Goal: Information Seeking & Learning: Learn about a topic

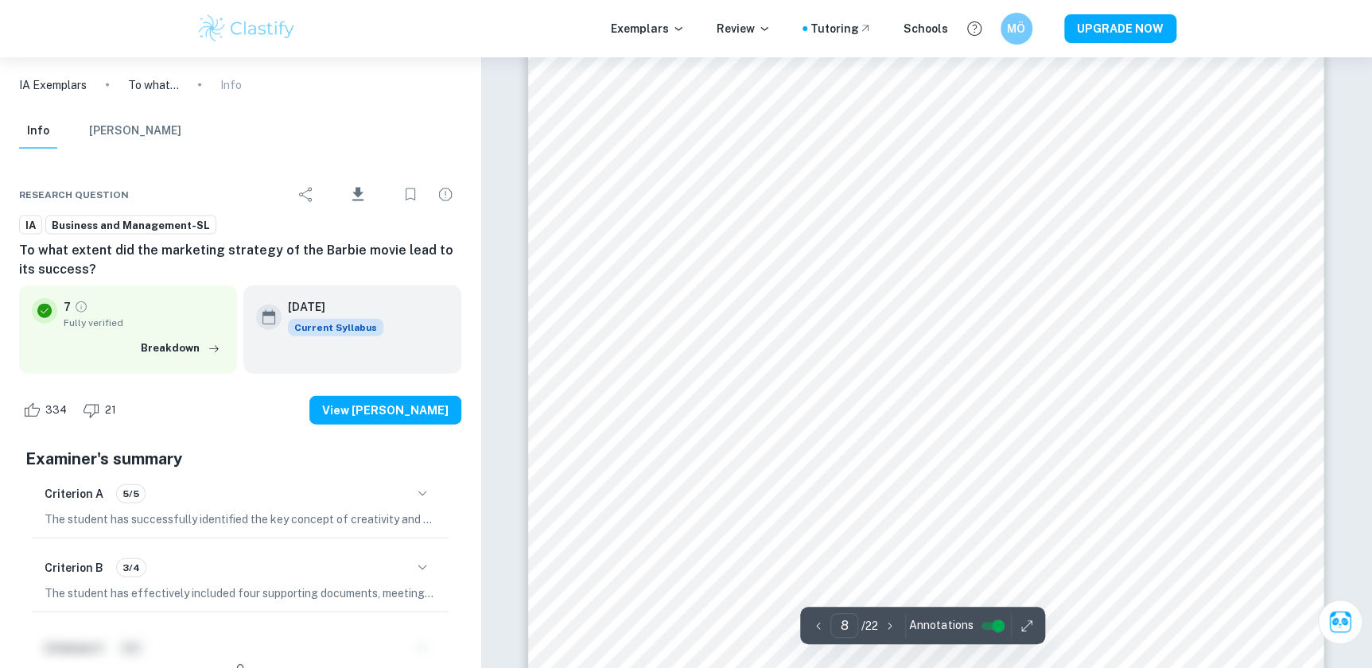
scroll to position [7658, 0]
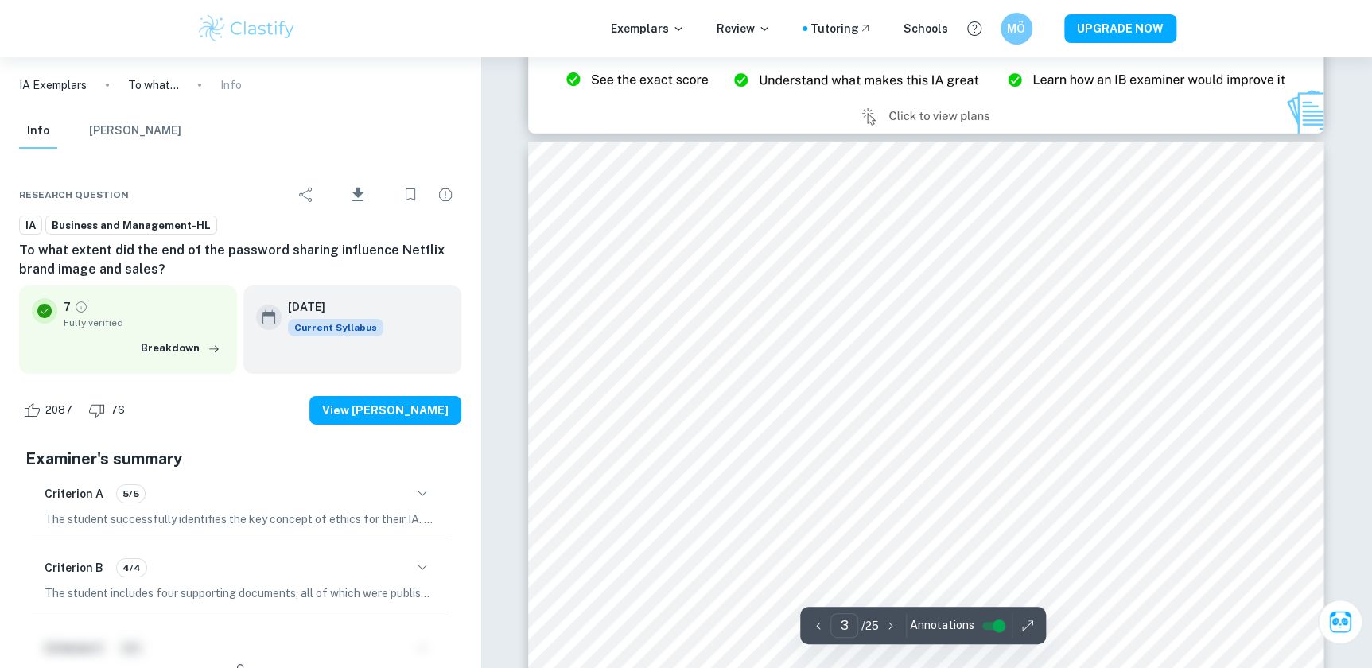
scroll to position [2457, 0]
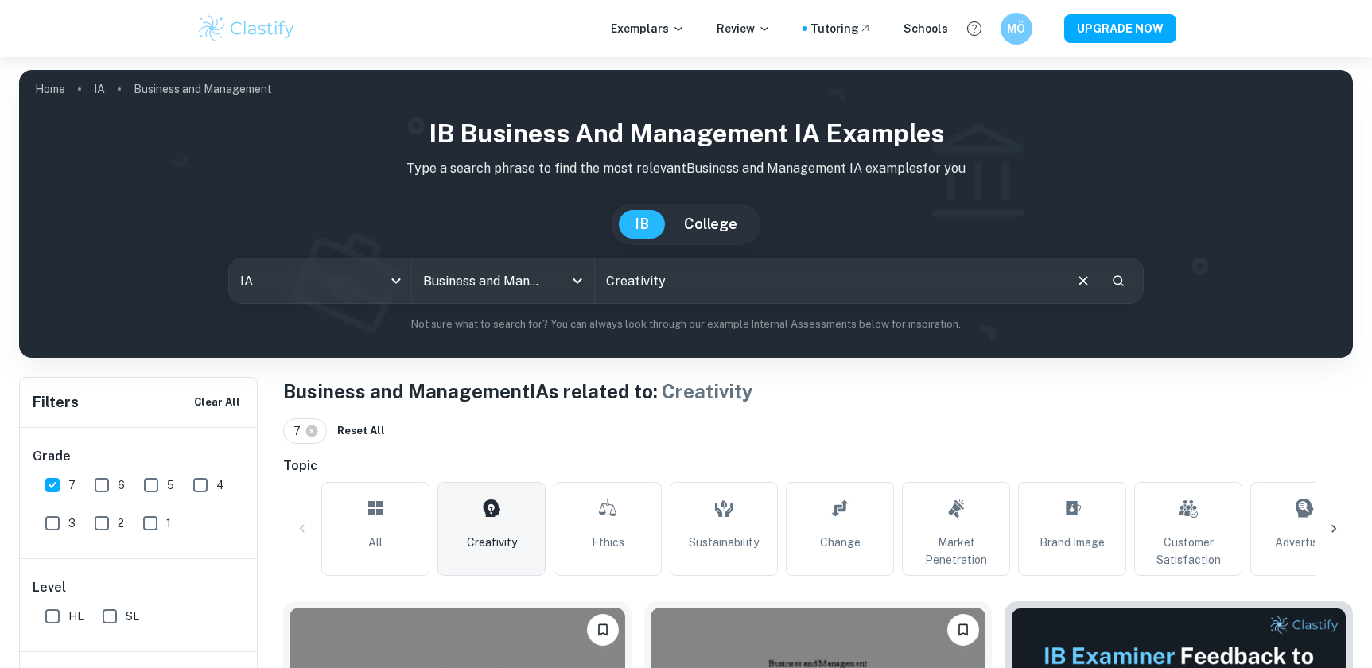
scroll to position [14971, 0]
